Goal: Information Seeking & Learning: Find specific fact

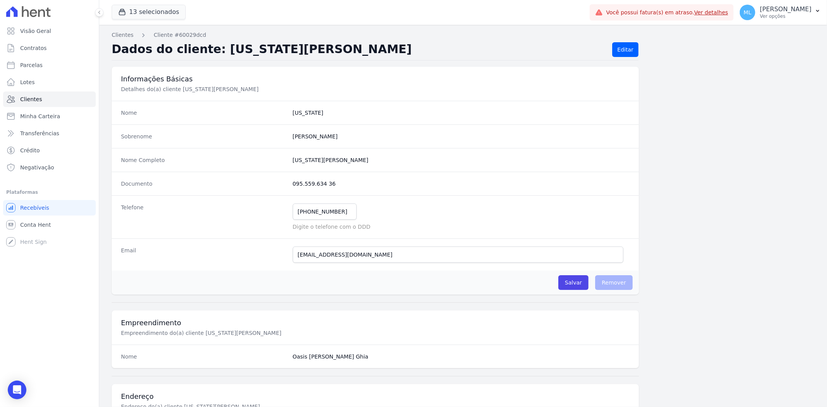
scroll to position [190, 0]
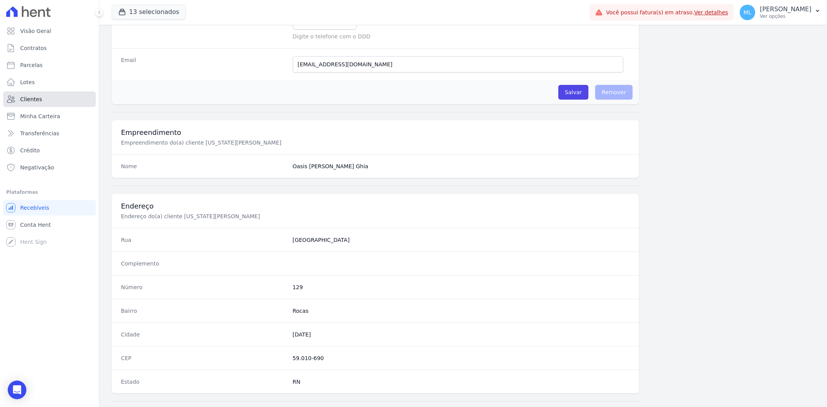
click at [40, 99] on link "Clientes" at bounding box center [49, 100] width 93 height 16
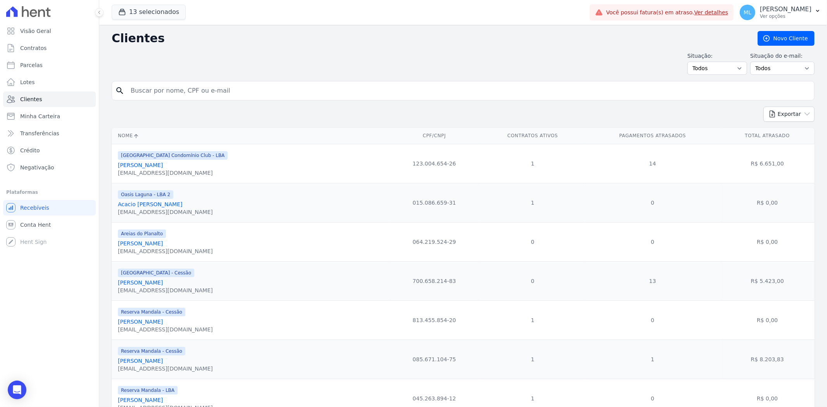
click at [190, 88] on input "search" at bounding box center [468, 91] width 685 height 16
type input "julene"
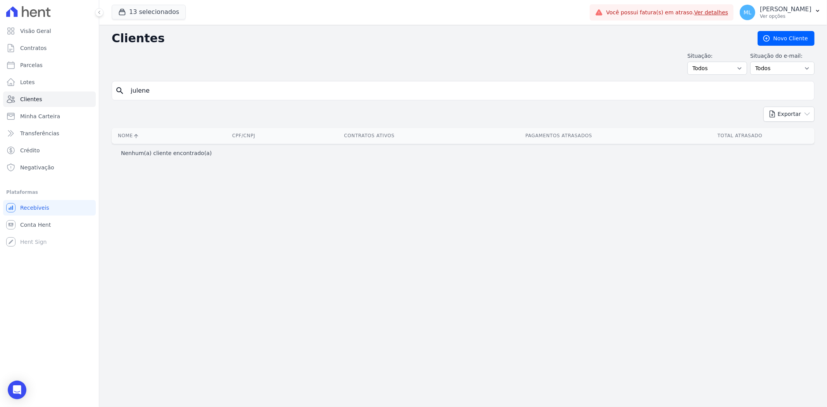
click at [189, 85] on input "julene" at bounding box center [468, 91] width 685 height 16
type input "juline"
click at [189, 85] on input "juline" at bounding box center [468, 91] width 685 height 16
type input "j"
